Goal: Task Accomplishment & Management: Manage account settings

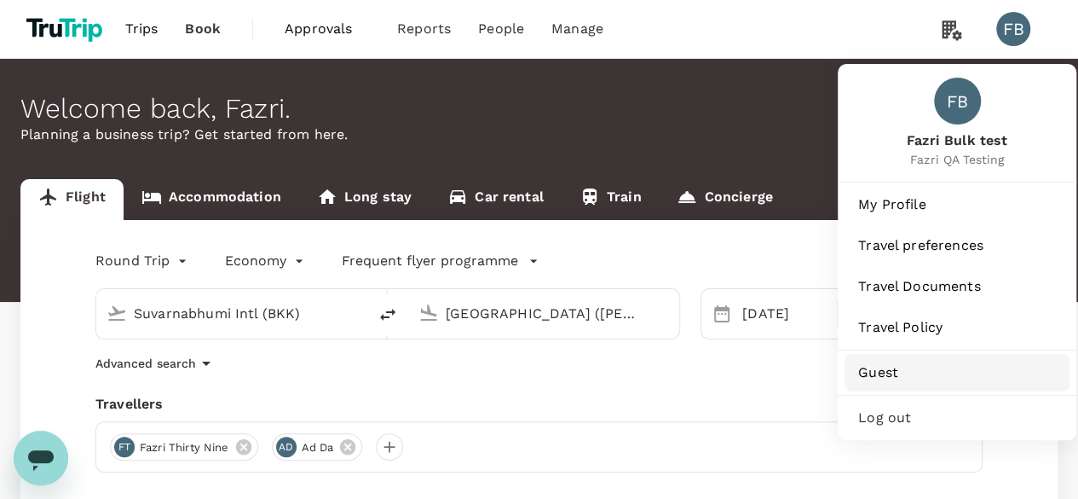
click at [916, 381] on span "Guest" at bounding box center [957, 372] width 198 height 20
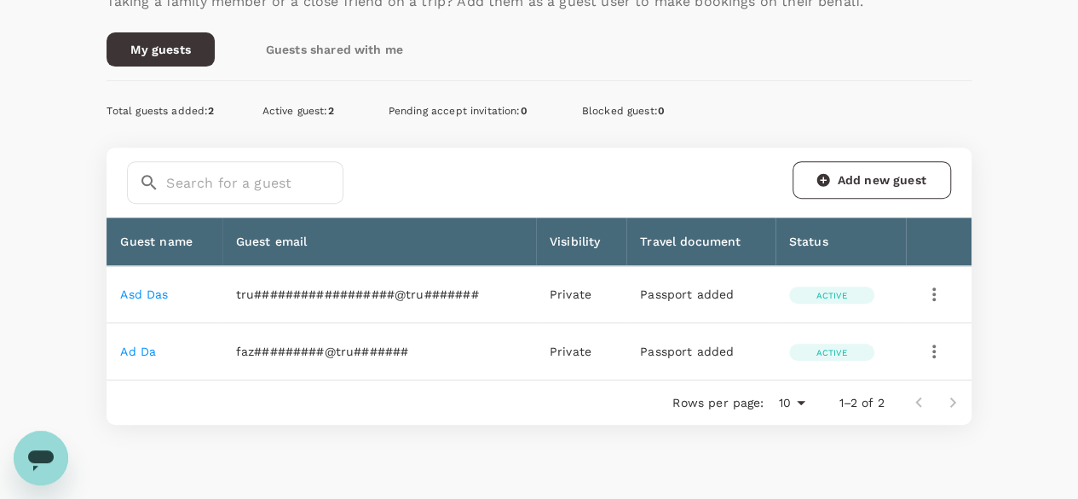
scroll to position [341, 0]
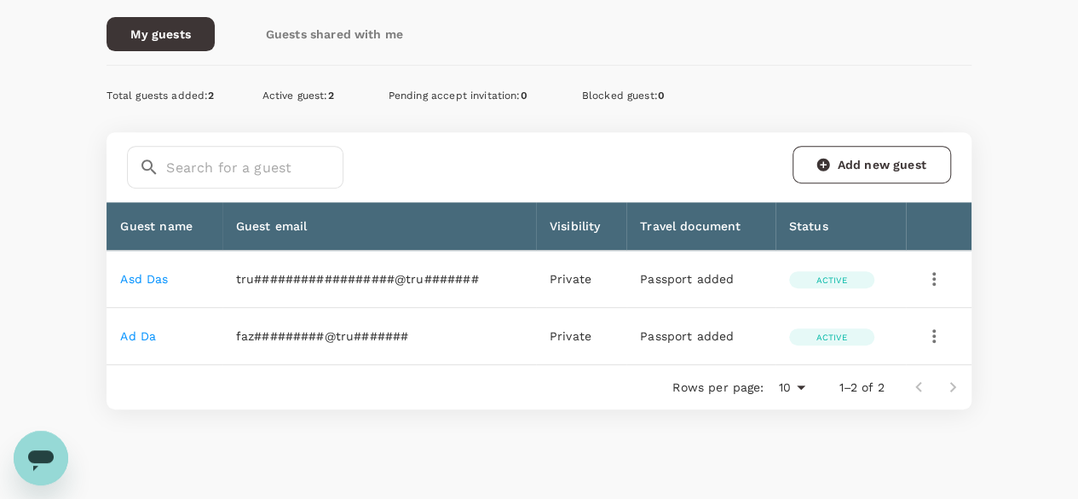
click at [143, 294] on td "asd das" at bounding box center [164, 279] width 115 height 57
click at [143, 289] on td "asd das" at bounding box center [164, 279] width 115 height 57
click at [141, 284] on td "asd das" at bounding box center [164, 279] width 115 height 57
click at [141, 278] on link "asd das" at bounding box center [144, 279] width 48 height 14
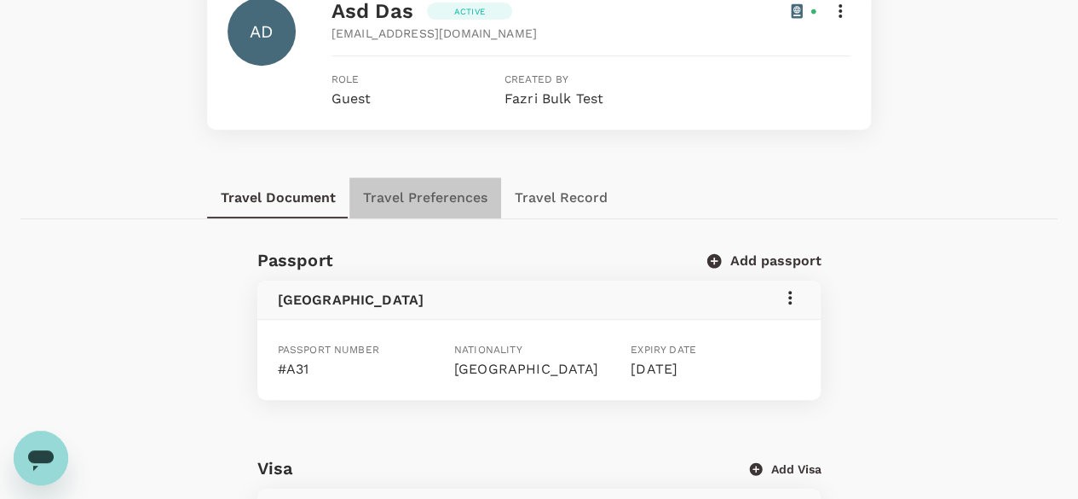
click at [414, 194] on button "Travel Preferences" at bounding box center [425, 197] width 152 height 41
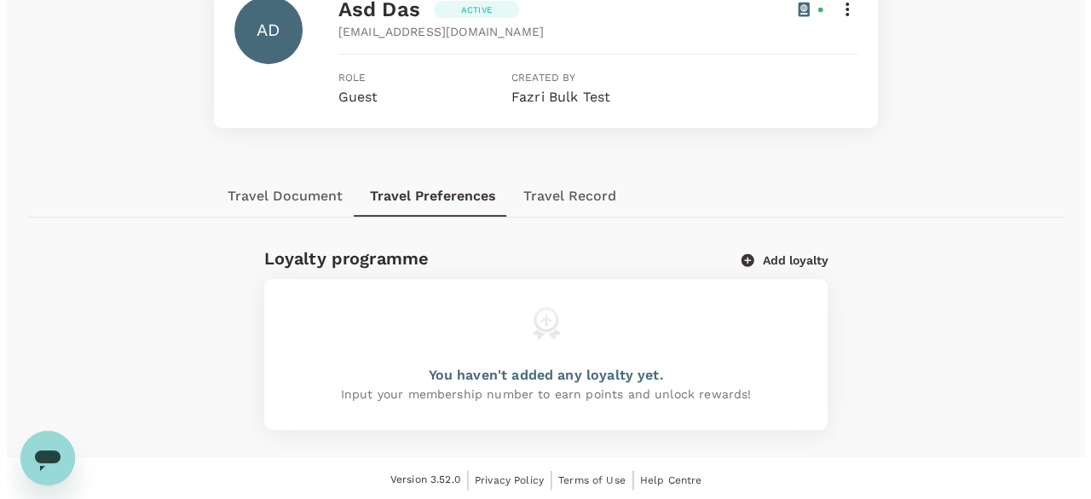
scroll to position [343, 0]
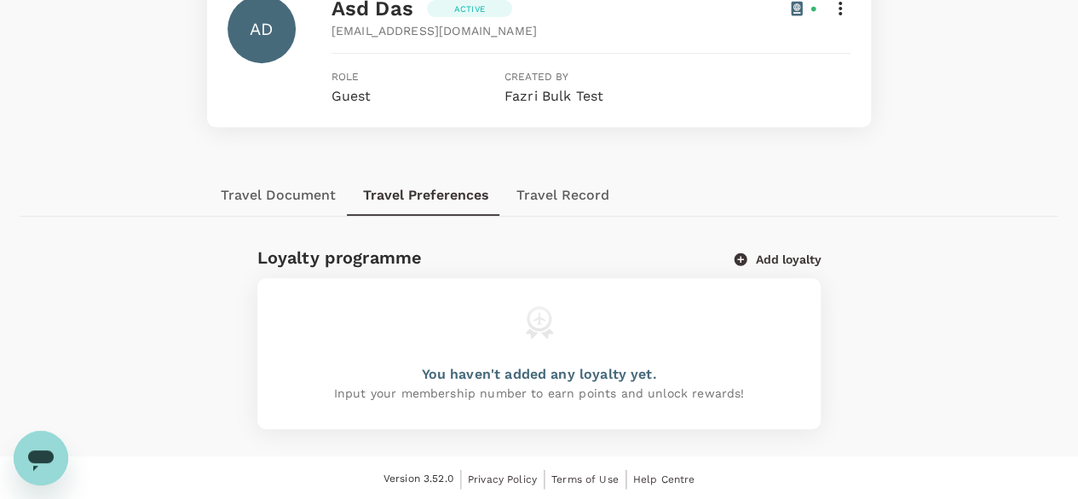
click at [782, 268] on div "Loyalty programme Add loyalty" at bounding box center [533, 250] width 578 height 41
click at [779, 257] on button "Add loyalty" at bounding box center [778, 258] width 86 height 15
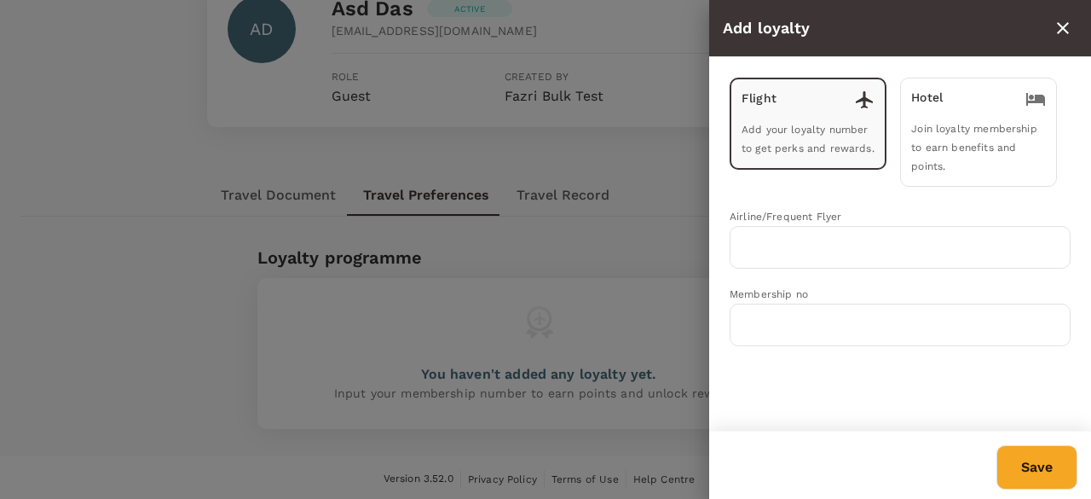
click at [951, 145] on span "Join loyalty membership to earn benefits and points." at bounding box center [973, 147] width 125 height 49
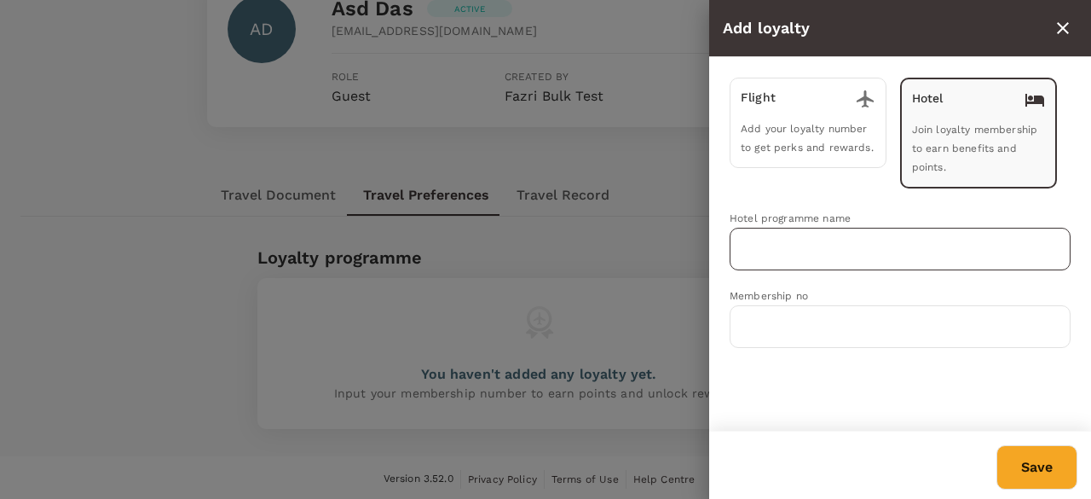
click at [852, 238] on input "text" at bounding box center [887, 249] width 300 height 32
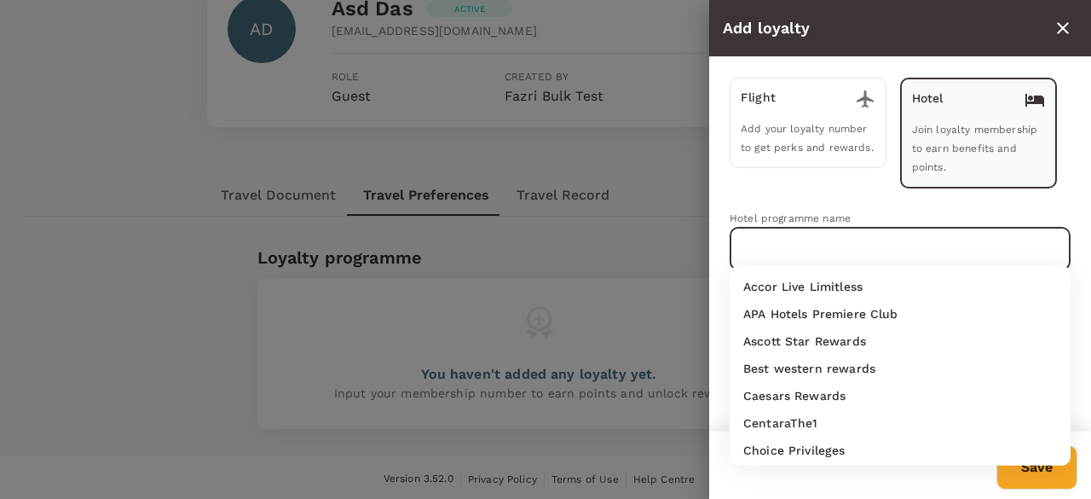
click at [761, 310] on p "APA Hotels Premiere Club" at bounding box center [820, 313] width 155 height 17
type input "APA Hotels Premiere Club"
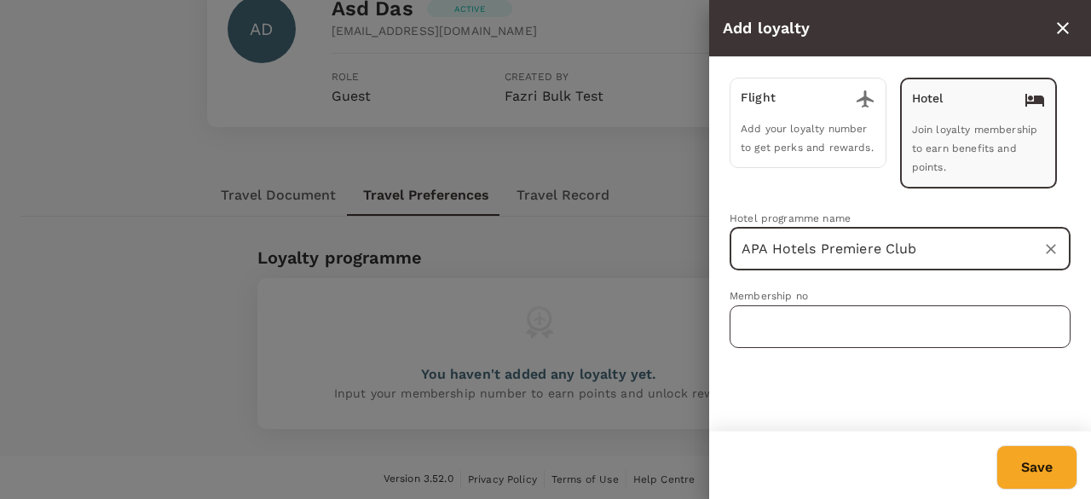
click at [764, 321] on input "text" at bounding box center [900, 326] width 341 height 43
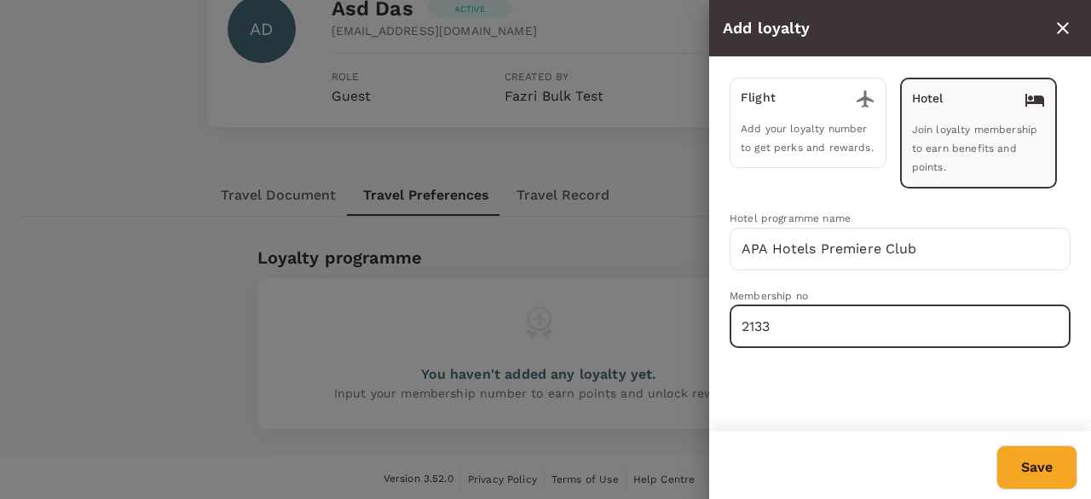
type input "2133"
click at [1048, 465] on button "Save" at bounding box center [1036, 467] width 81 height 44
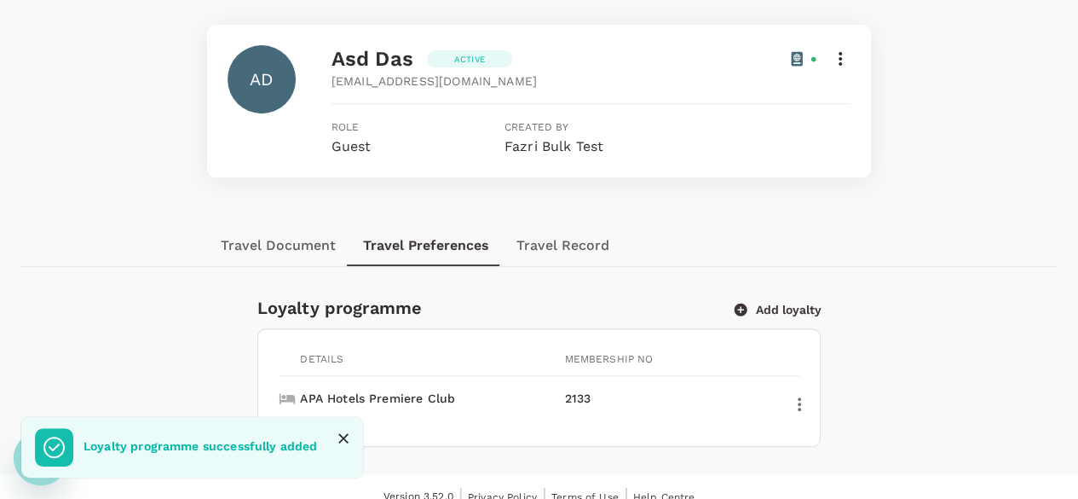
scroll to position [309, 0]
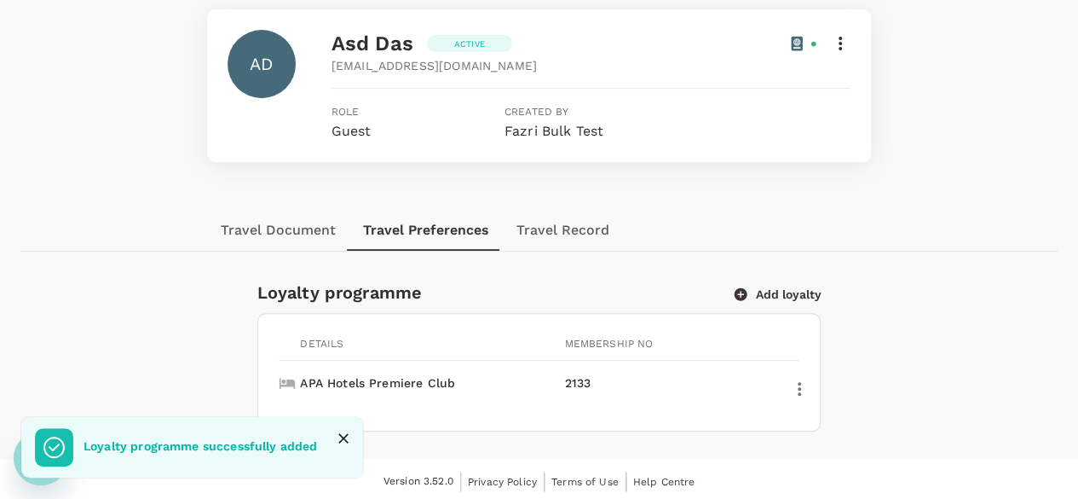
click at [788, 389] on button "button" at bounding box center [799, 388] width 29 height 29
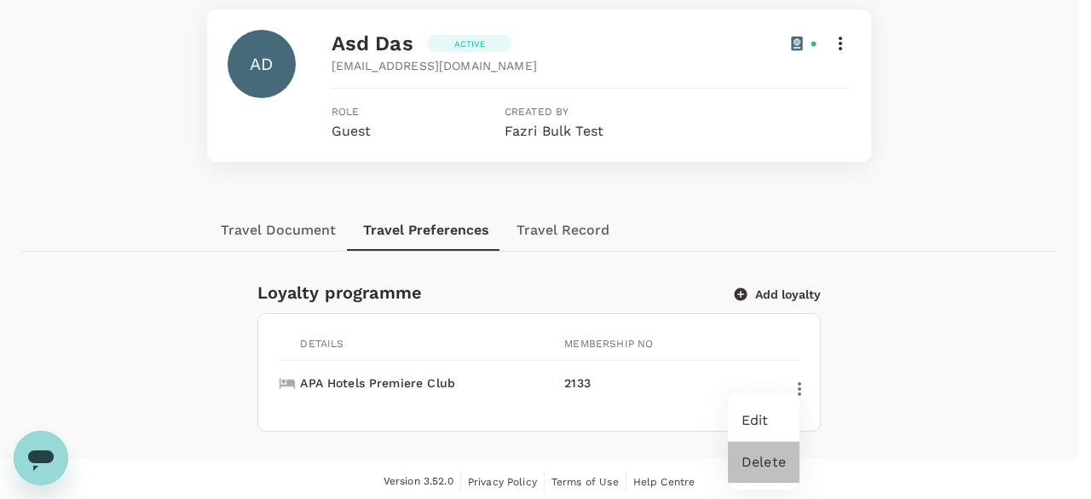
click at [784, 451] on div "Delete" at bounding box center [764, 461] width 72 height 41
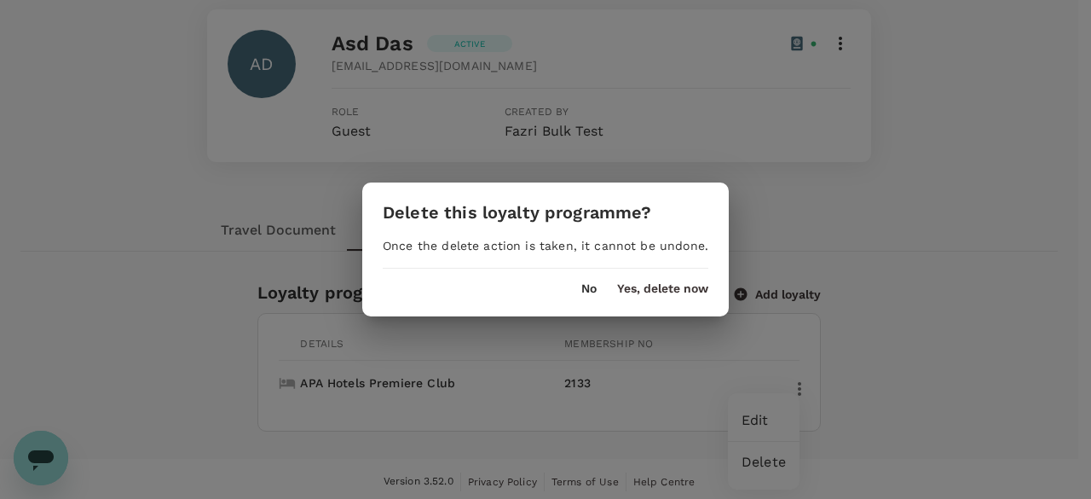
click at [649, 286] on button "Yes, delete now" at bounding box center [662, 289] width 91 height 14
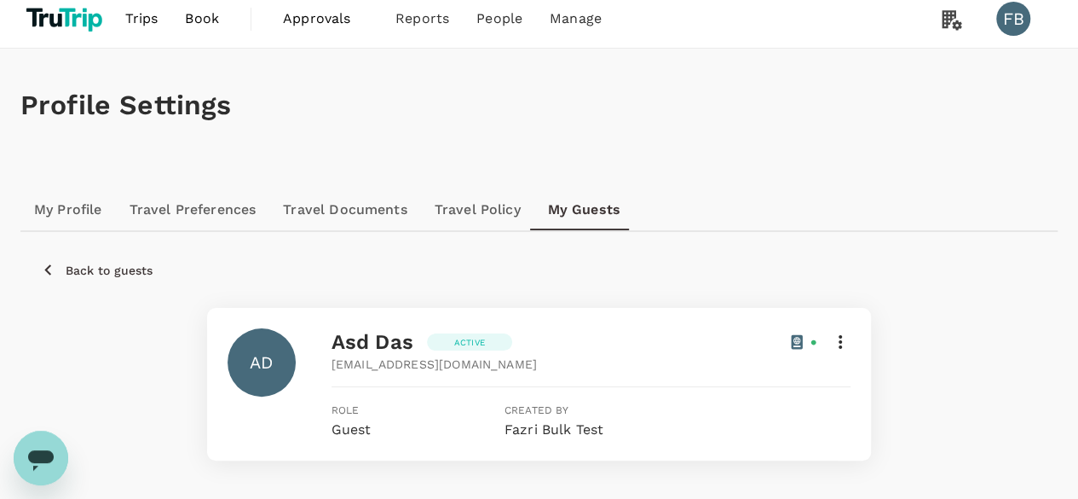
scroll to position [0, 0]
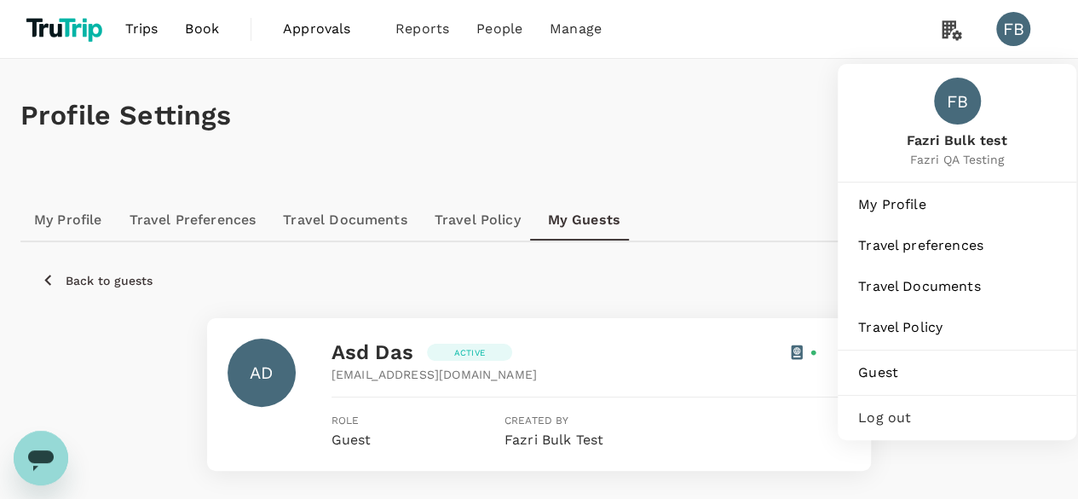
click at [910, 400] on div "Log out" at bounding box center [957, 417] width 225 height 37
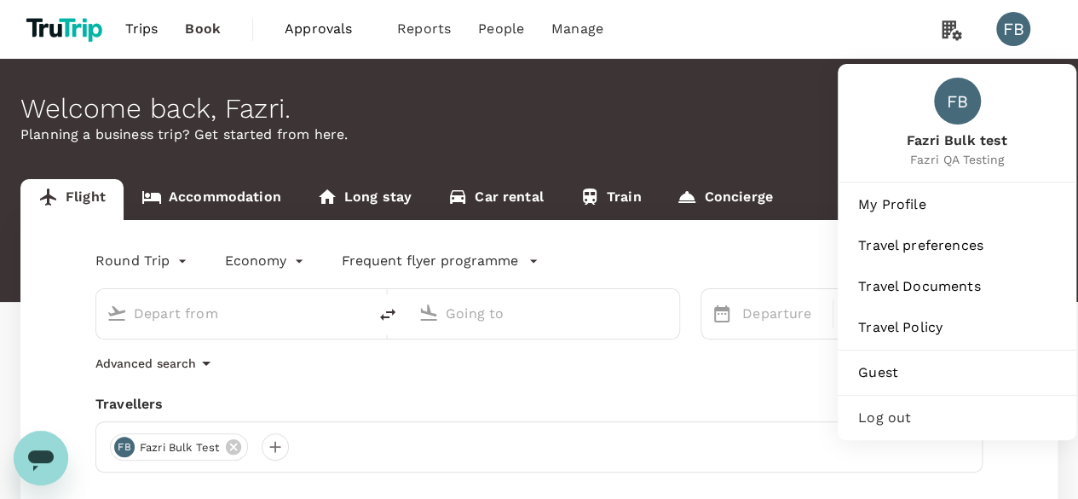
type input "roundtrip"
type input "Suvarnabhumi Intl (BKK)"
type input "Melbourne (MEL)"
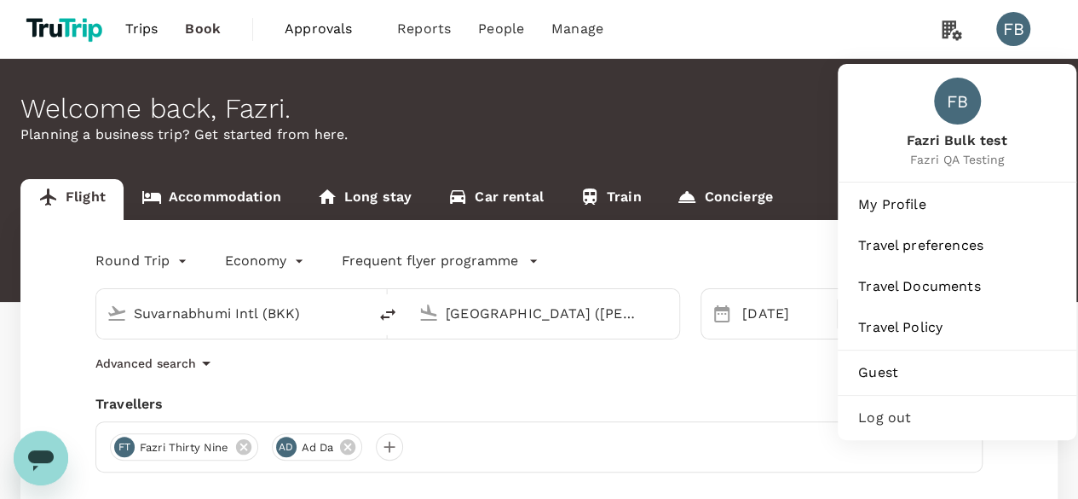
click at [920, 413] on span "Log out" at bounding box center [957, 417] width 198 height 20
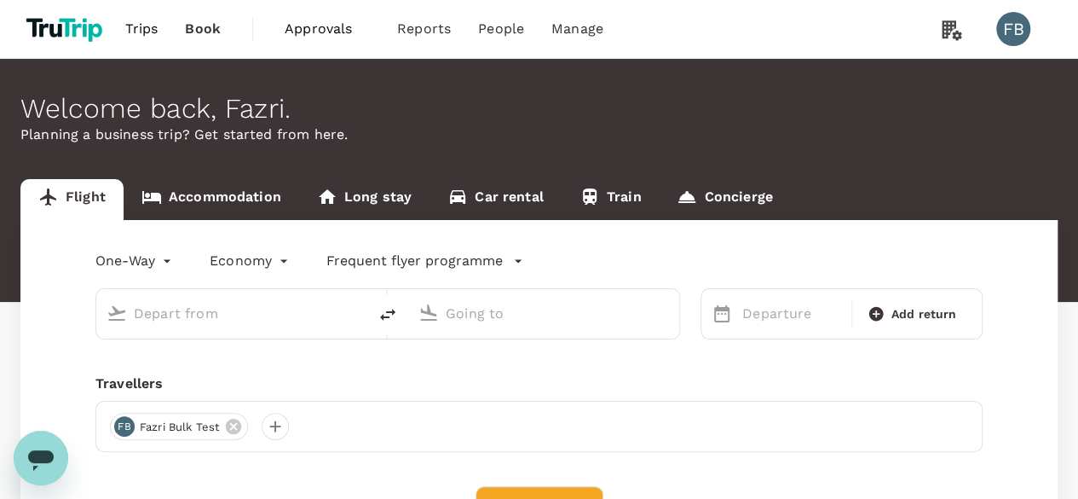
type input "roundtrip"
type input "Suvarnabhumi Intl (BKK)"
type input "[GEOGRAPHIC_DATA] ([PERSON_NAME])"
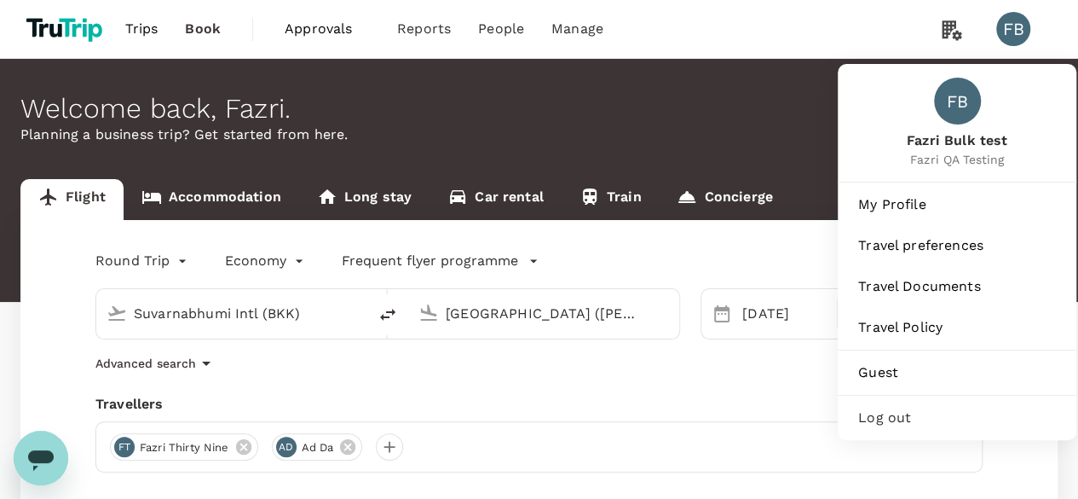
click at [925, 412] on span "Log out" at bounding box center [957, 417] width 198 height 20
